Goal: Information Seeking & Learning: Find specific fact

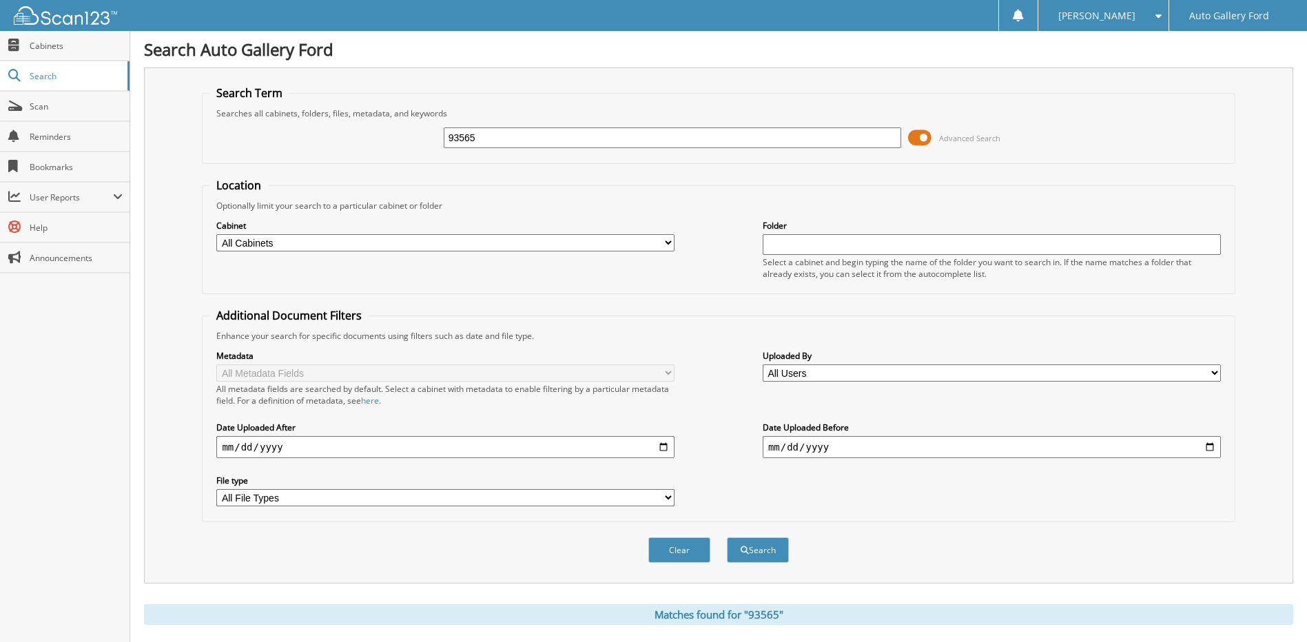
drag, startPoint x: 535, startPoint y: 133, endPoint x: 371, endPoint y: 142, distance: 164.2
click at [378, 143] on div "93565 Advanced Search" at bounding box center [717, 137] width 1017 height 37
type input "MILLER PIPELINE"
click at [727, 537] on button "Search" at bounding box center [758, 549] width 62 height 25
drag, startPoint x: 588, startPoint y: 132, endPoint x: 307, endPoint y: 127, distance: 281.8
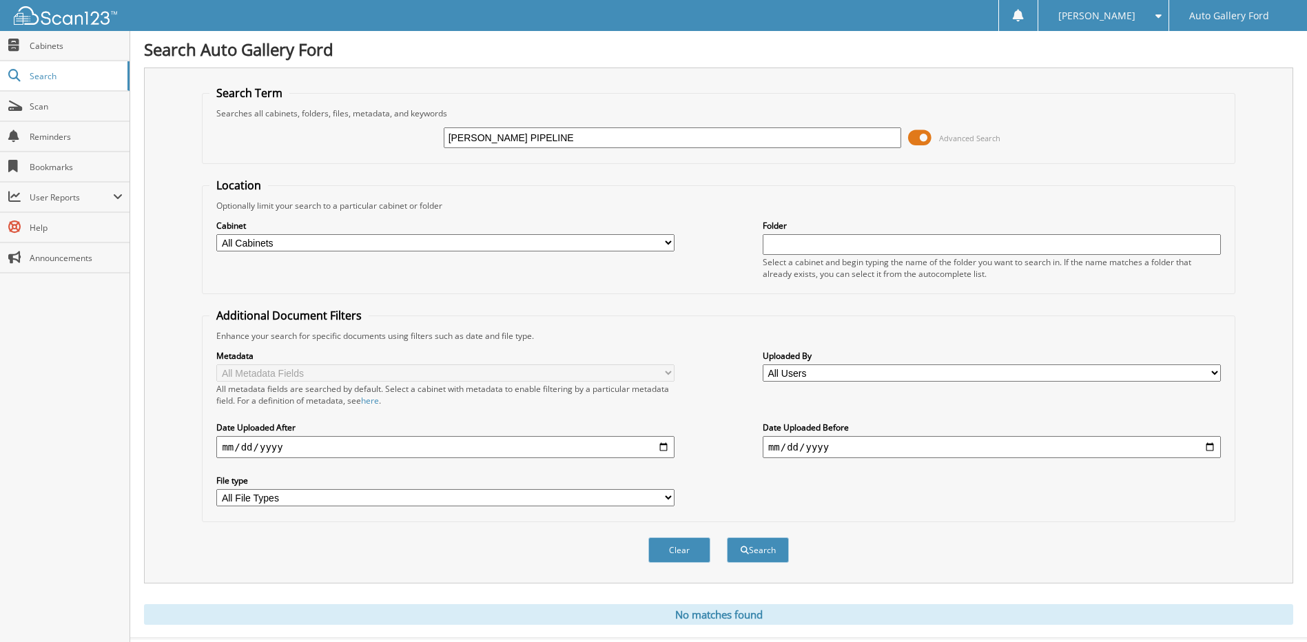
click at [307, 127] on div "[PERSON_NAME] PIPELINE Advanced Search" at bounding box center [717, 137] width 1017 height 37
type input "PIPELINE"
click at [727, 537] on button "Search" at bounding box center [758, 549] width 62 height 25
drag, startPoint x: 550, startPoint y: 135, endPoint x: 315, endPoint y: 126, distance: 235.1
click at [315, 126] on div "PIPELINE Advanced Search" at bounding box center [717, 137] width 1017 height 37
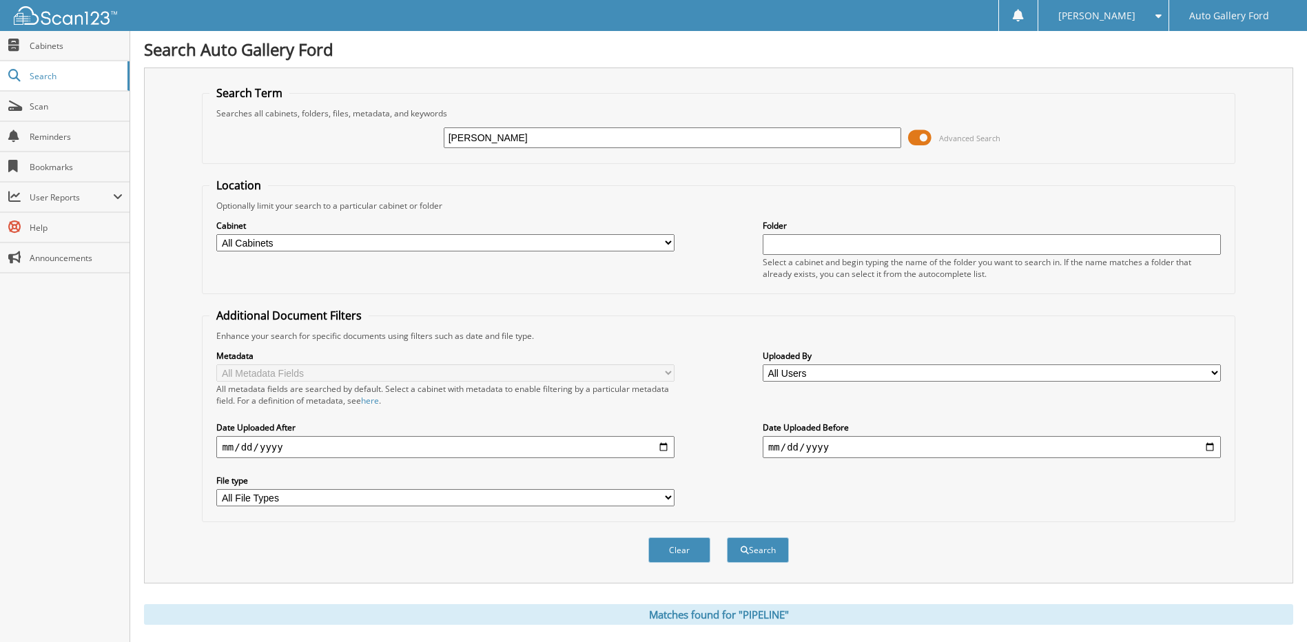
type input "[PERSON_NAME]"
click at [727, 537] on button "Search" at bounding box center [758, 549] width 62 height 25
